Goal: Transaction & Acquisition: Purchase product/service

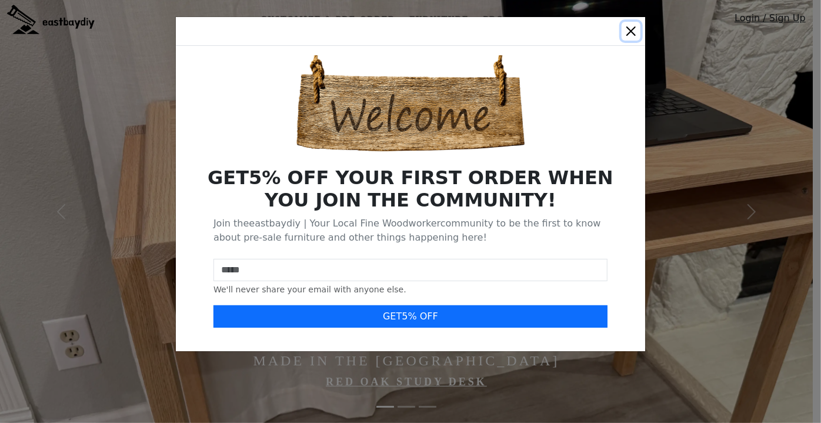
click at [622, 35] on button "Close" at bounding box center [631, 31] width 19 height 19
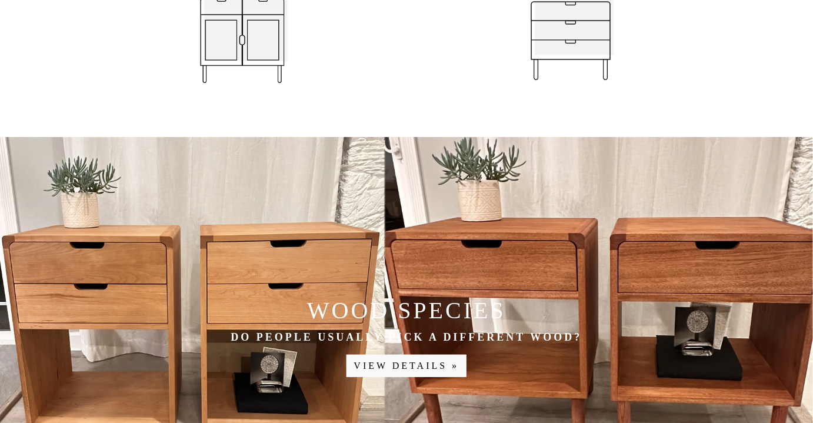
scroll to position [1497, 0]
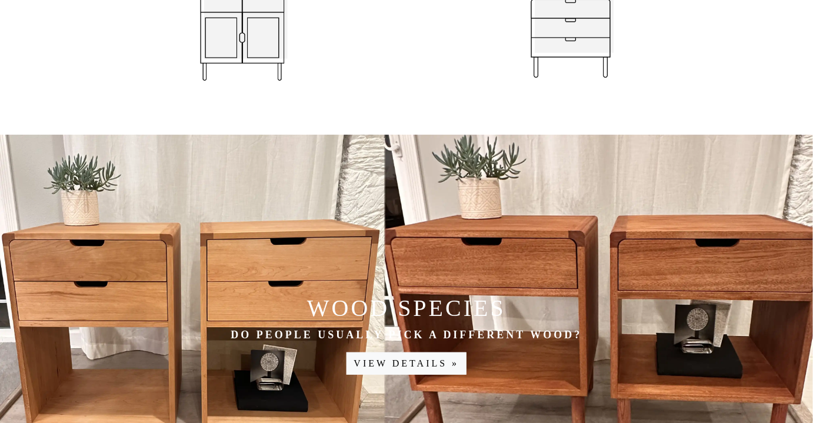
click at [578, 61] on img at bounding box center [571, 38] width 118 height 118
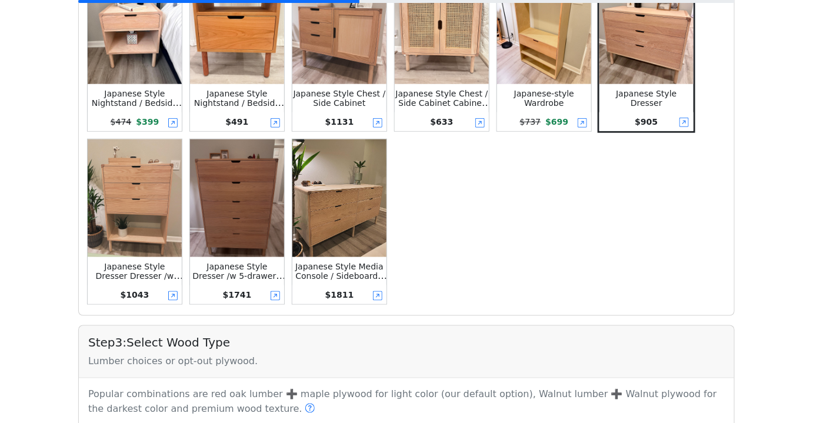
scroll to position [371, 0]
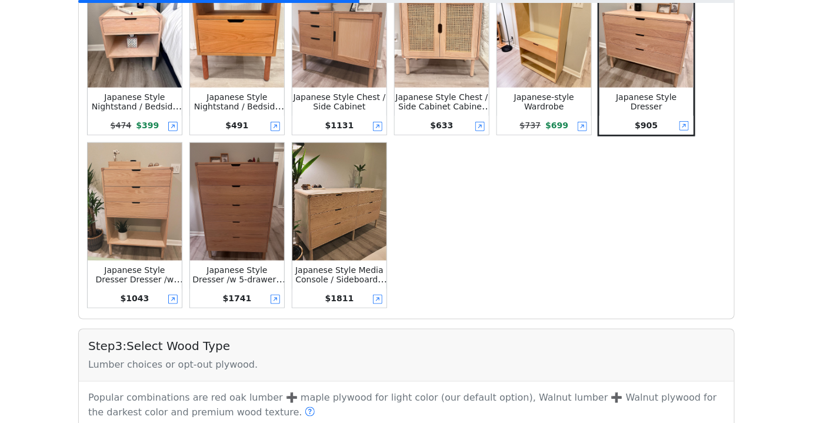
click at [225, 231] on img at bounding box center [237, 202] width 94 height 118
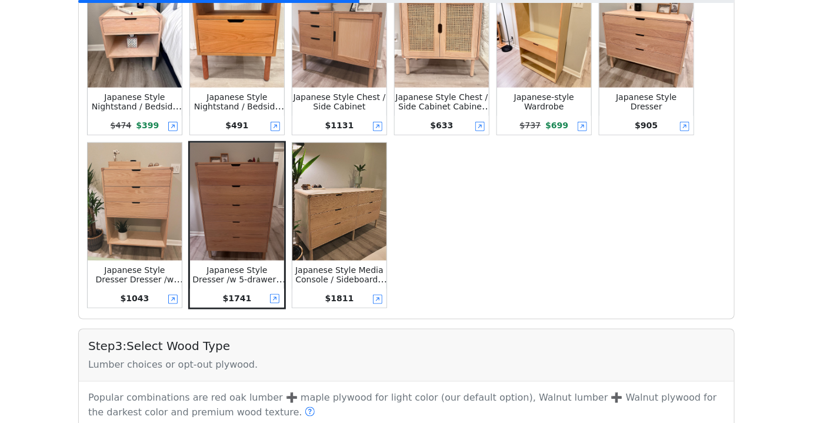
click at [225, 231] on img at bounding box center [237, 202] width 94 height 118
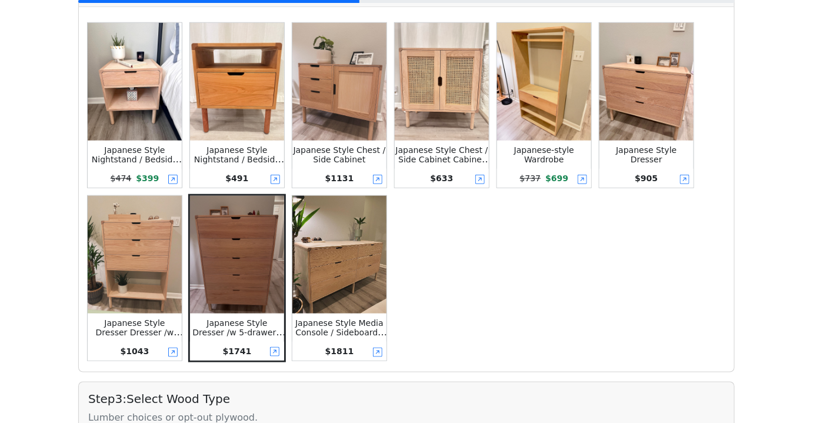
scroll to position [317, 0]
click at [241, 228] on img at bounding box center [237, 256] width 94 height 118
click at [276, 351] on icon at bounding box center [274, 352] width 9 height 9
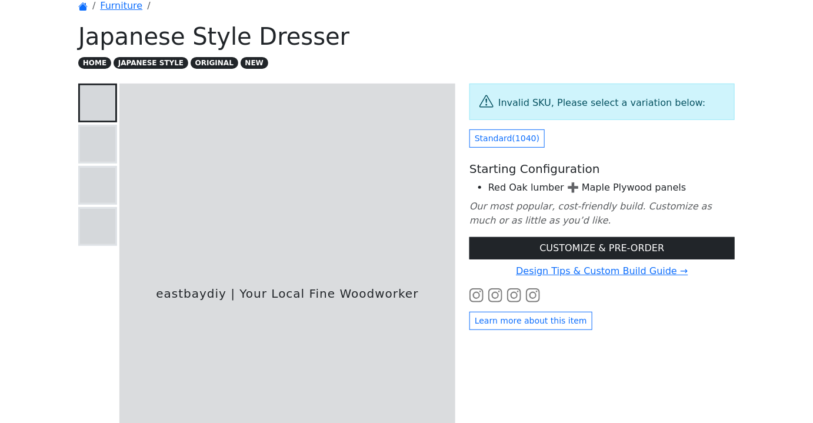
scroll to position [55, 0]
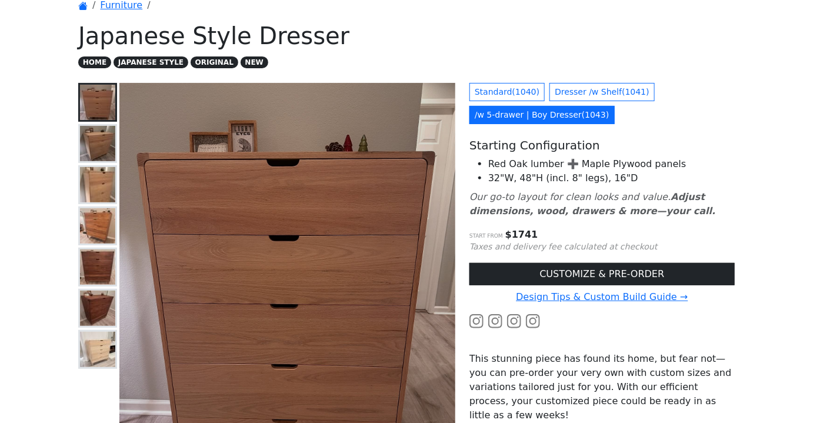
click at [89, 149] on img at bounding box center [97, 143] width 35 height 35
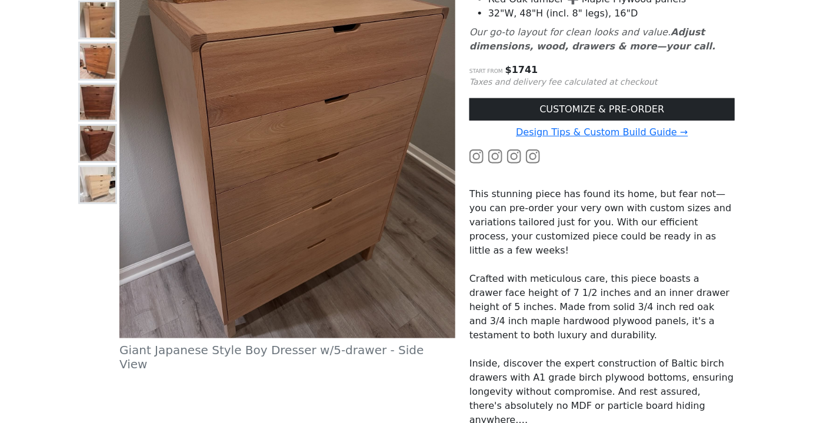
scroll to position [215, 0]
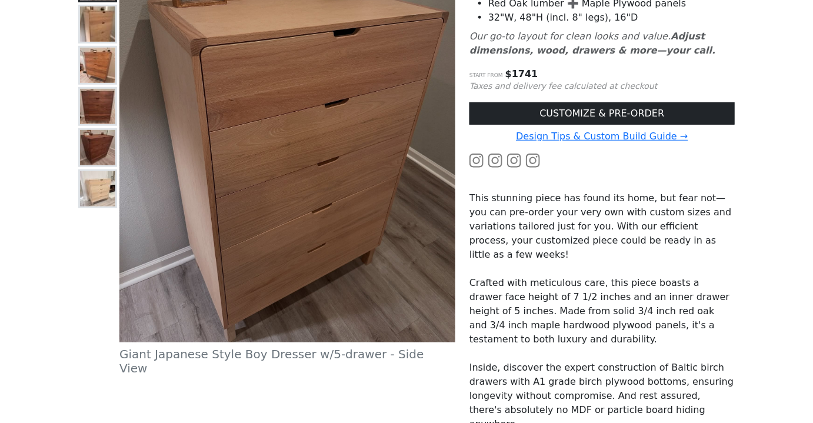
click at [95, 69] on img at bounding box center [97, 65] width 35 height 35
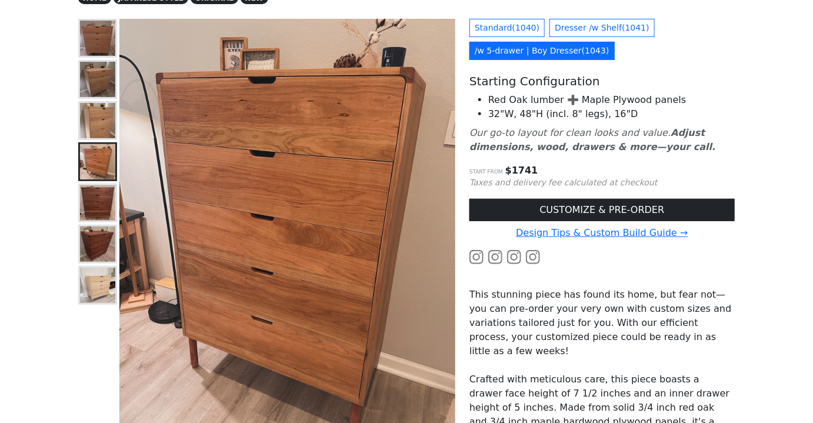
scroll to position [108, 0]
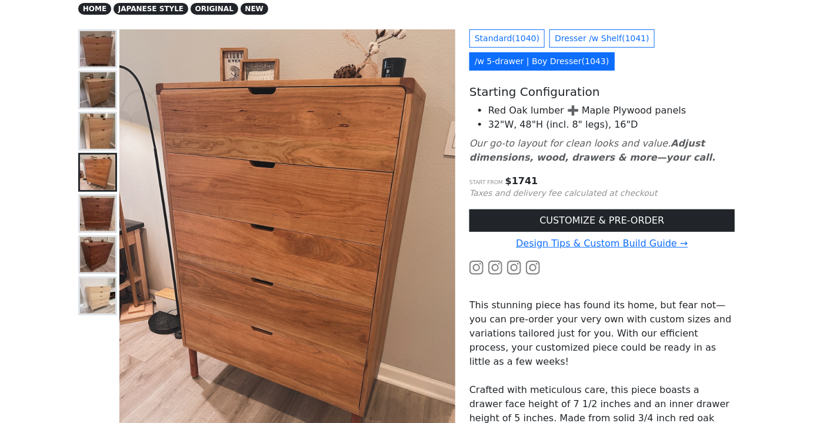
click at [100, 89] on img at bounding box center [97, 89] width 35 height 35
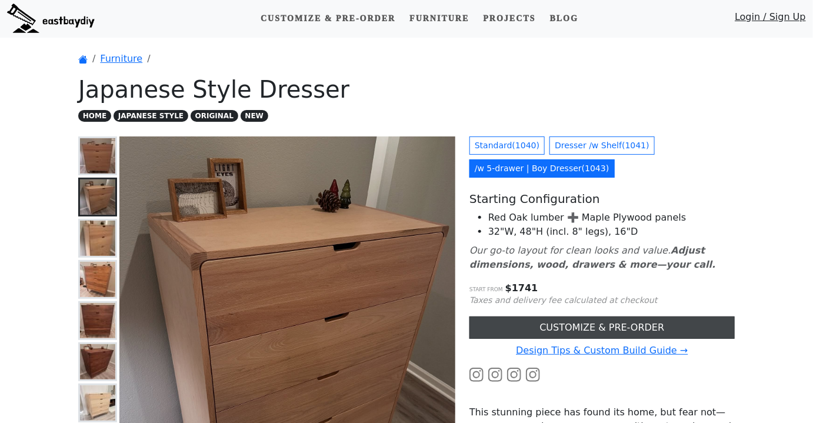
scroll to position [0, 0]
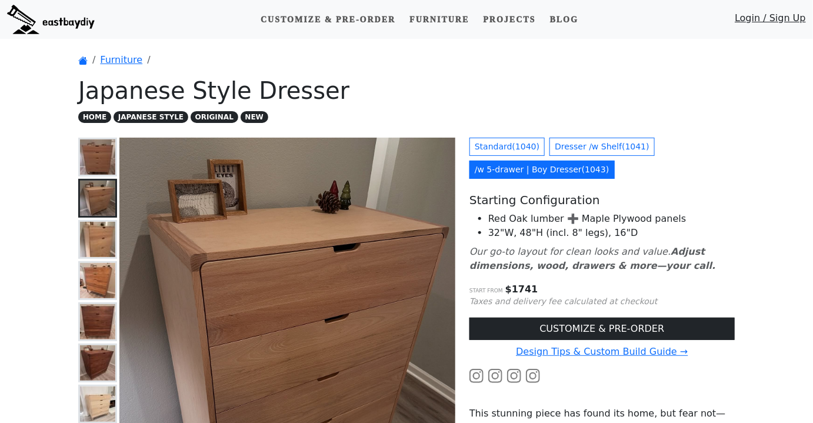
click at [92, 231] on img at bounding box center [97, 239] width 35 height 35
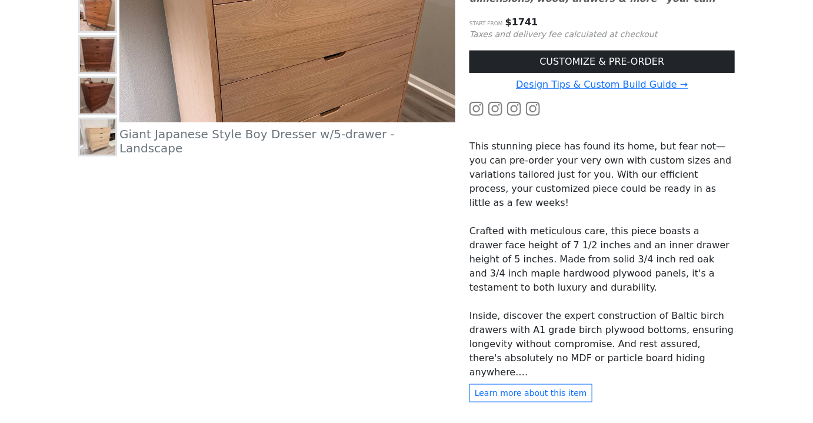
scroll to position [321, 0]
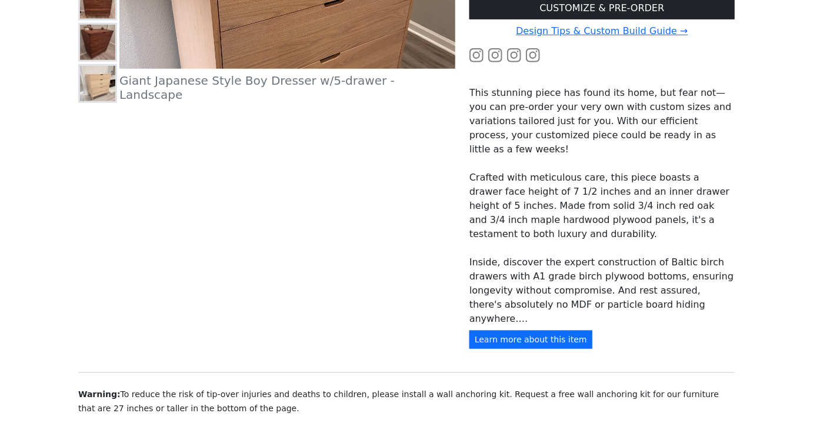
click at [477, 349] on button "Learn more about this item" at bounding box center [531, 340] width 123 height 18
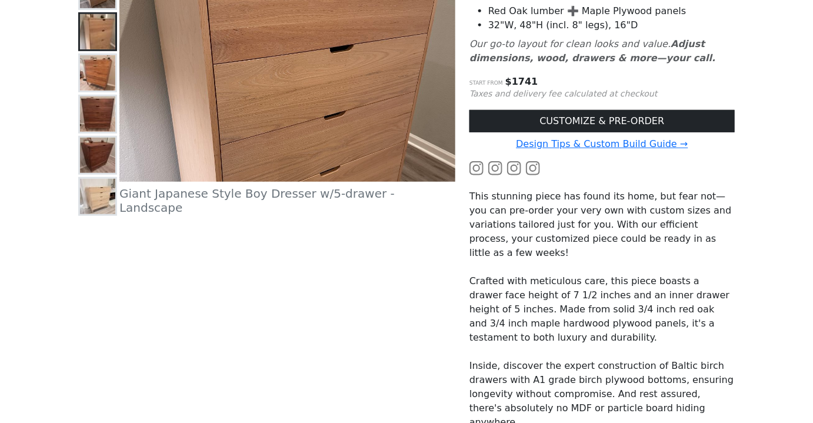
scroll to position [160, 0]
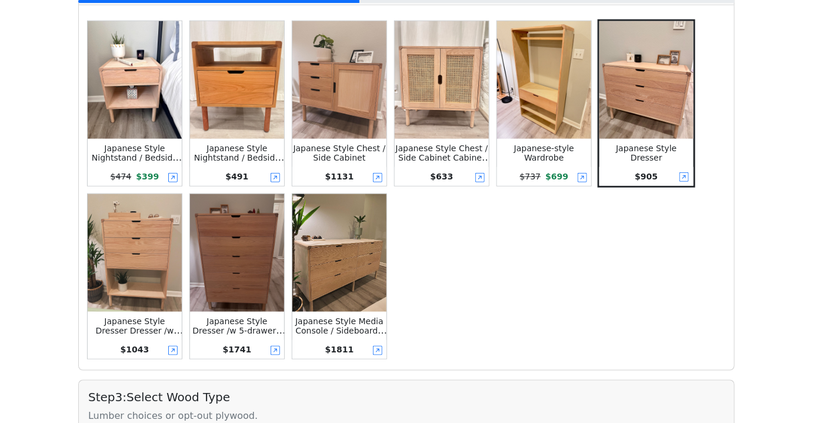
scroll to position [373, 0]
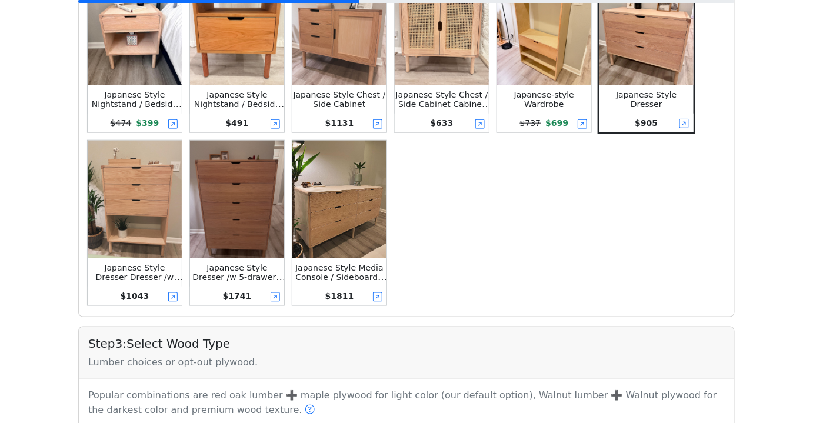
click at [672, 62] on img at bounding box center [647, 27] width 94 height 118
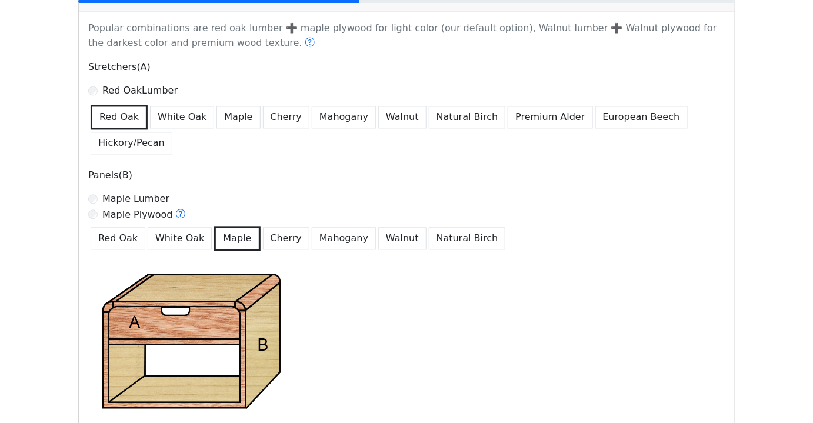
scroll to position [747, 0]
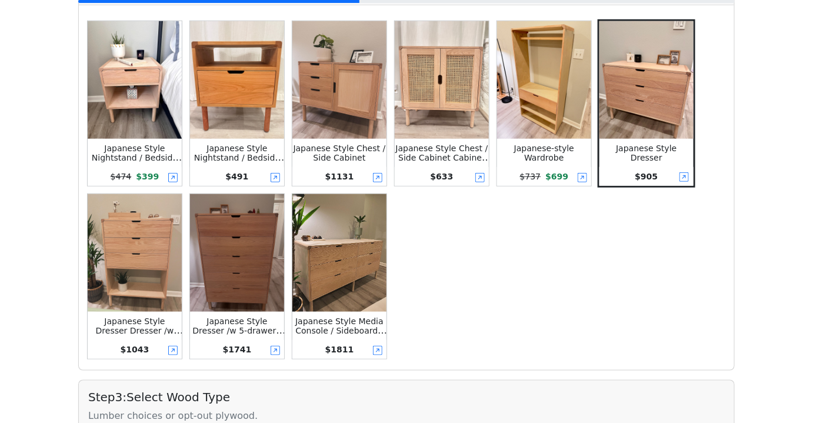
click at [658, 100] on img at bounding box center [647, 80] width 94 height 118
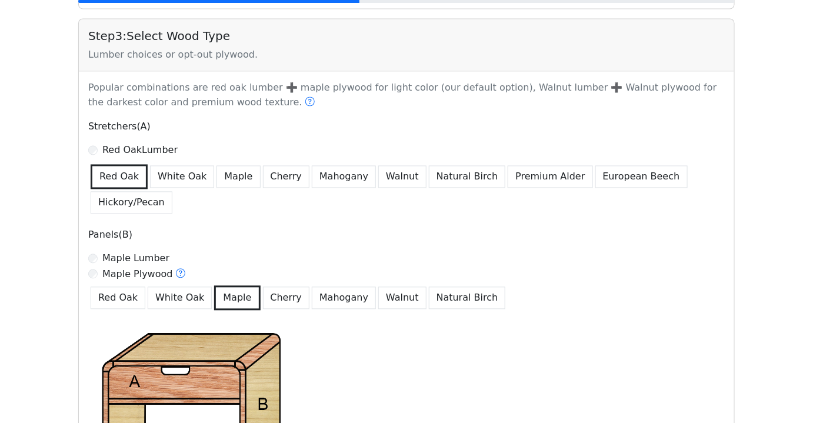
scroll to position [801, 0]
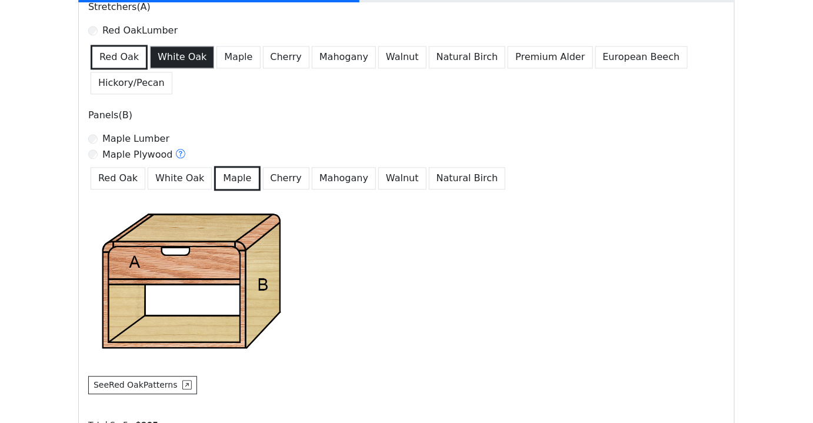
click at [172, 58] on button "White Oak" at bounding box center [182, 57] width 64 height 22
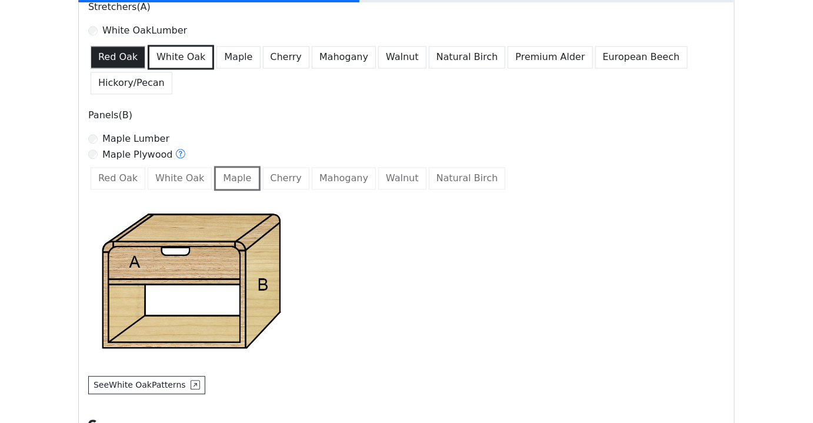
click at [109, 62] on button "Red Oak" at bounding box center [118, 57] width 55 height 22
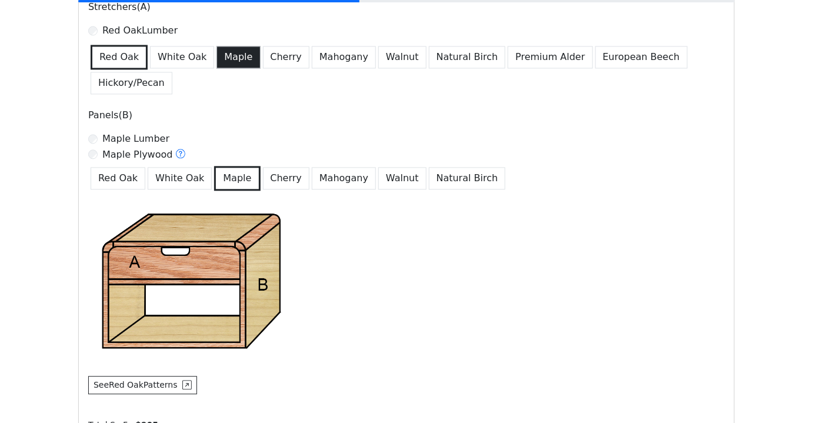
click at [237, 61] on button "Maple" at bounding box center [239, 57] width 44 height 22
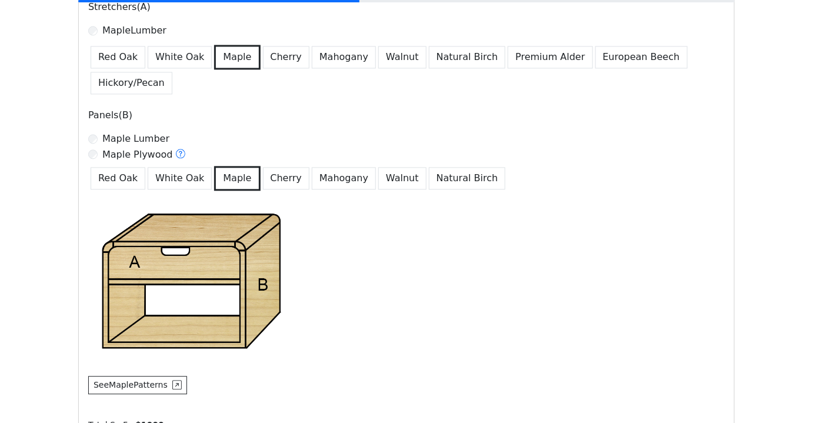
click at [119, 72] on div "Stretchers(A) Maple Lumber Red Oak White Oak Maple Cherry Mahogany Walnut Natur…" at bounding box center [406, 199] width 651 height 399
click at [119, 64] on button "Red Oak" at bounding box center [118, 57] width 55 height 22
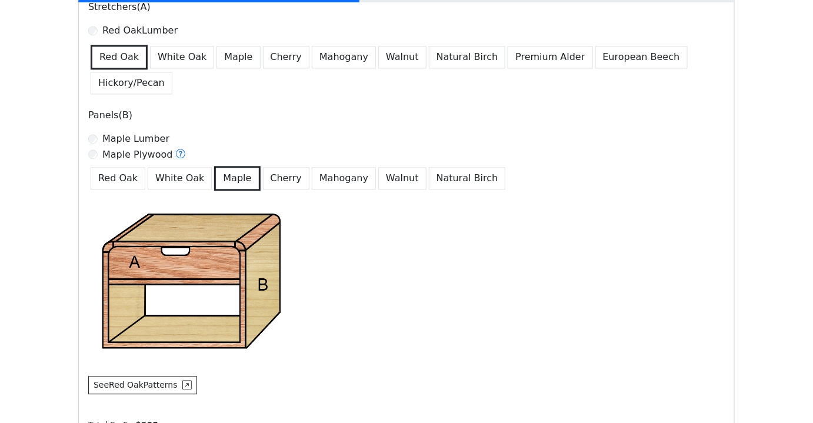
scroll to position [944, 0]
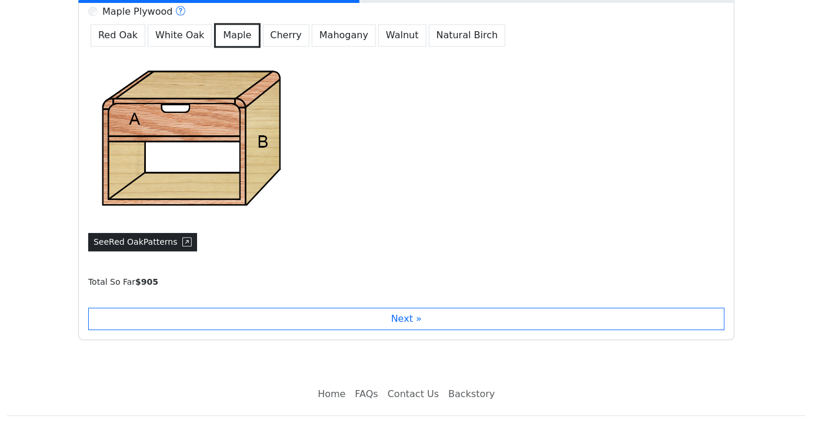
click at [108, 233] on button "See Red Oak Patterns" at bounding box center [142, 242] width 109 height 18
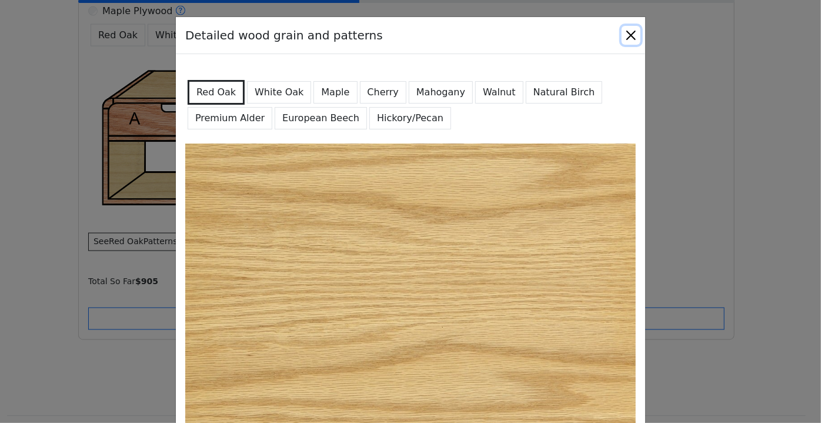
click at [631, 34] on button "Close" at bounding box center [631, 35] width 19 height 19
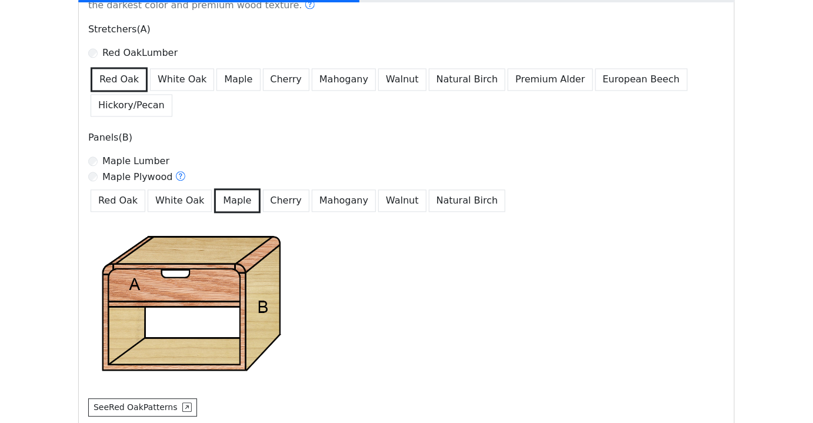
scroll to position [783, 0]
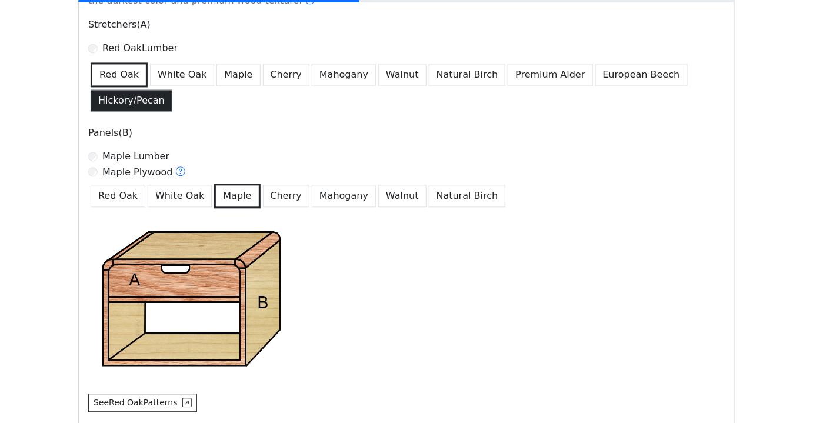
click at [172, 89] on button "Hickory/Pecan" at bounding box center [132, 100] width 82 height 22
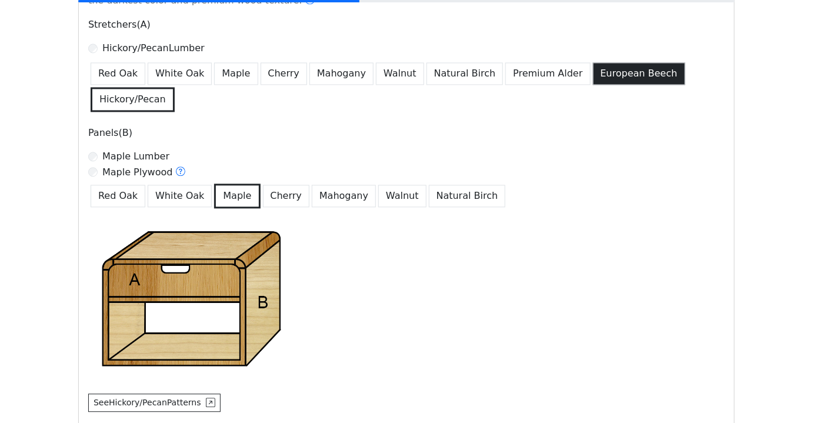
click at [619, 74] on button "European Beech" at bounding box center [639, 73] width 92 height 22
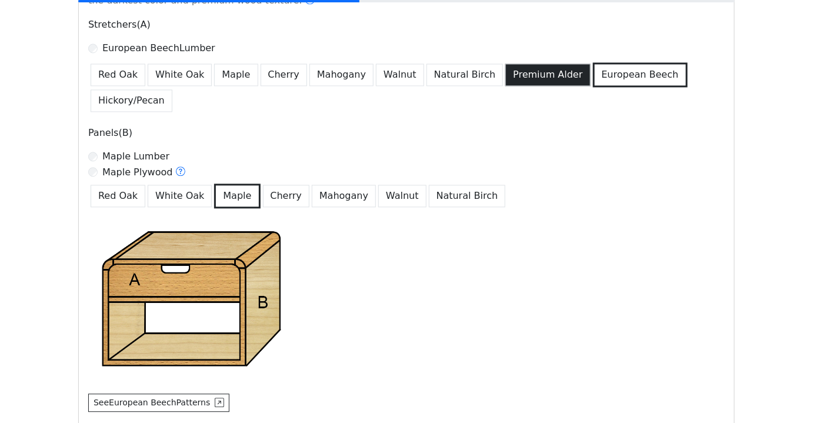
click at [532, 76] on button "Premium Alder" at bounding box center [547, 75] width 85 height 22
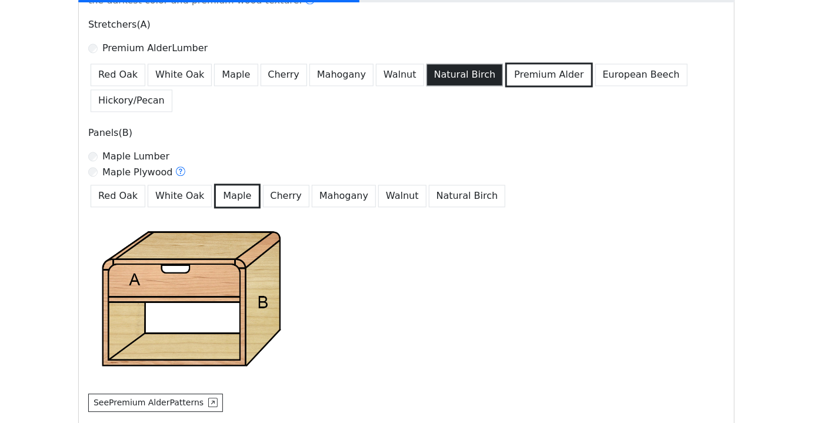
click at [443, 82] on button "Natural Birch" at bounding box center [465, 75] width 77 height 22
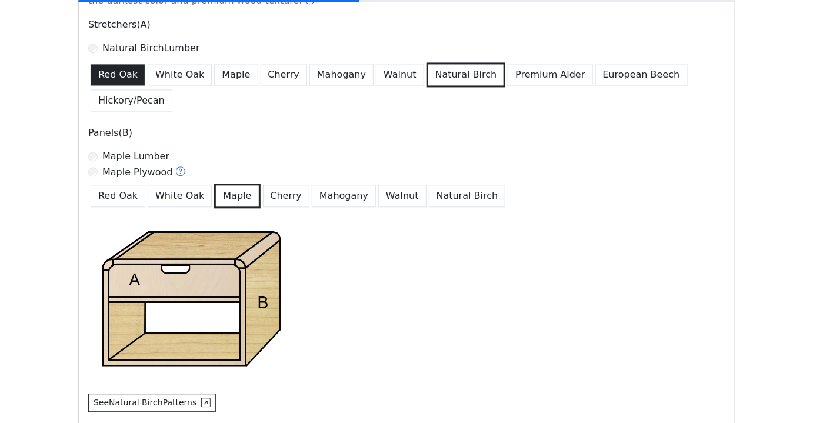
click at [108, 79] on button "Red Oak" at bounding box center [118, 75] width 55 height 22
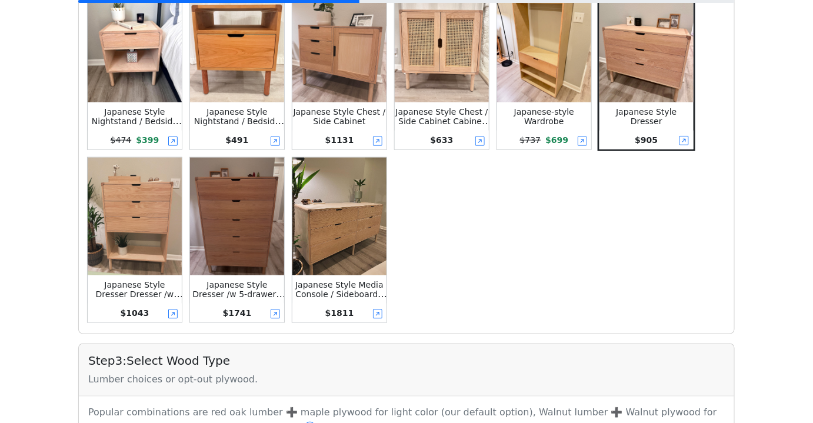
scroll to position [355, 0]
click at [677, 50] on img at bounding box center [647, 44] width 94 height 118
